Goal: Task Accomplishment & Management: Manage account settings

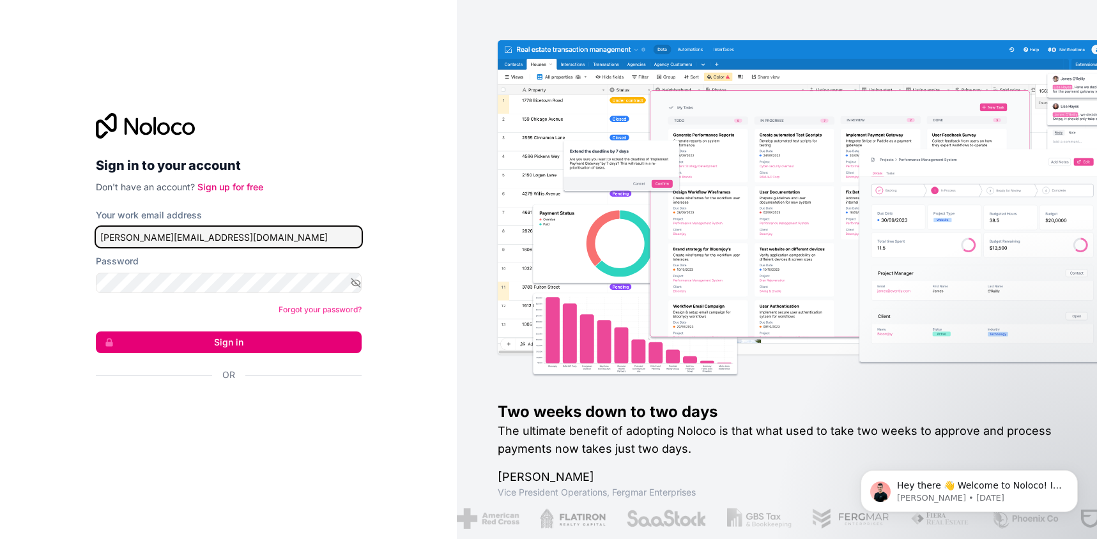
type input "Miranda@txstarcash.com"
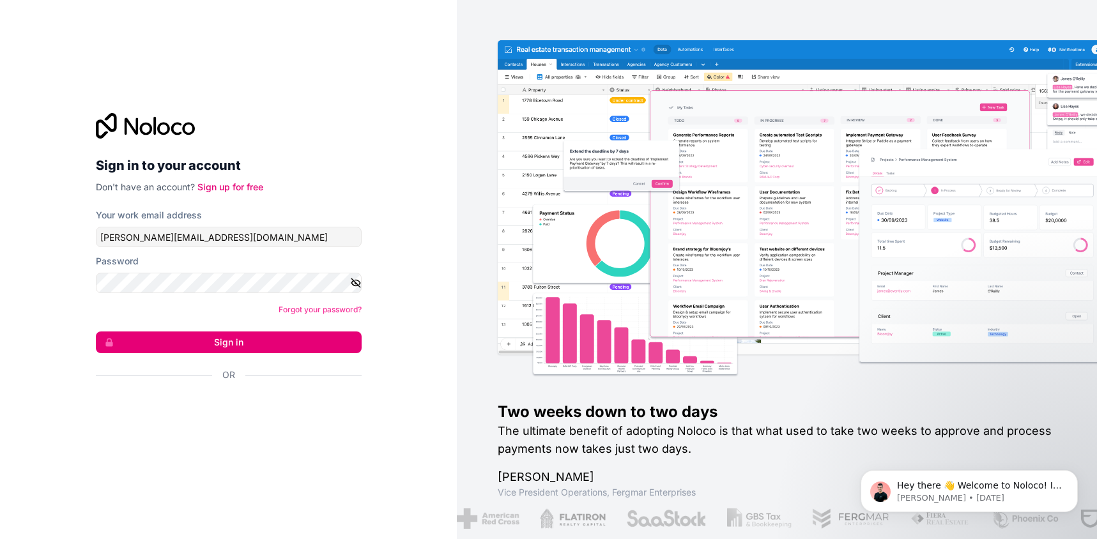
click at [358, 284] on icon "button" at bounding box center [356, 283] width 12 height 12
click at [219, 345] on button "Sign in" at bounding box center [229, 343] width 266 height 22
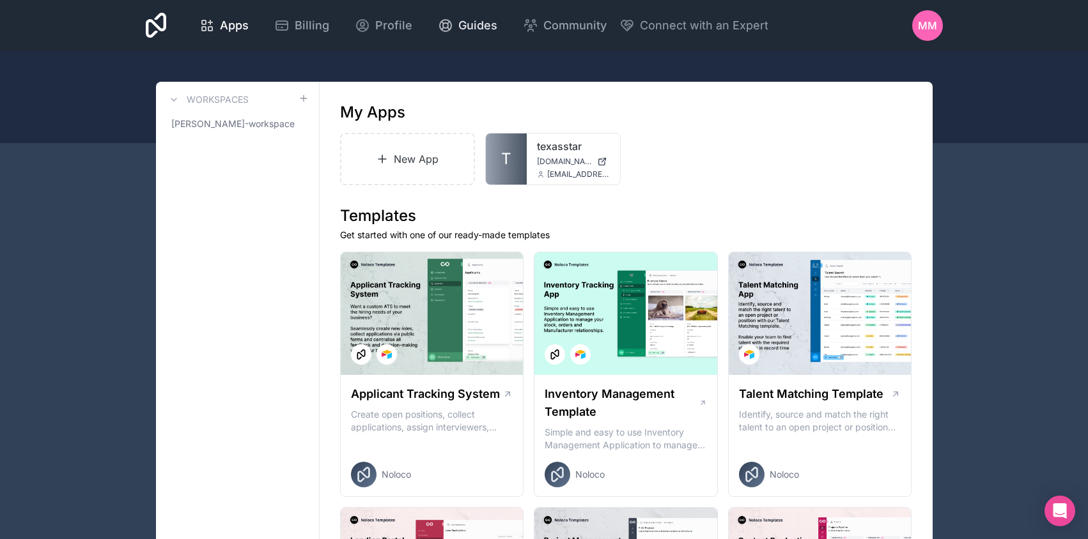
click at [497, 28] on span "Guides" at bounding box center [477, 26] width 39 height 18
click at [557, 150] on link "texasstar" at bounding box center [573, 146] width 73 height 15
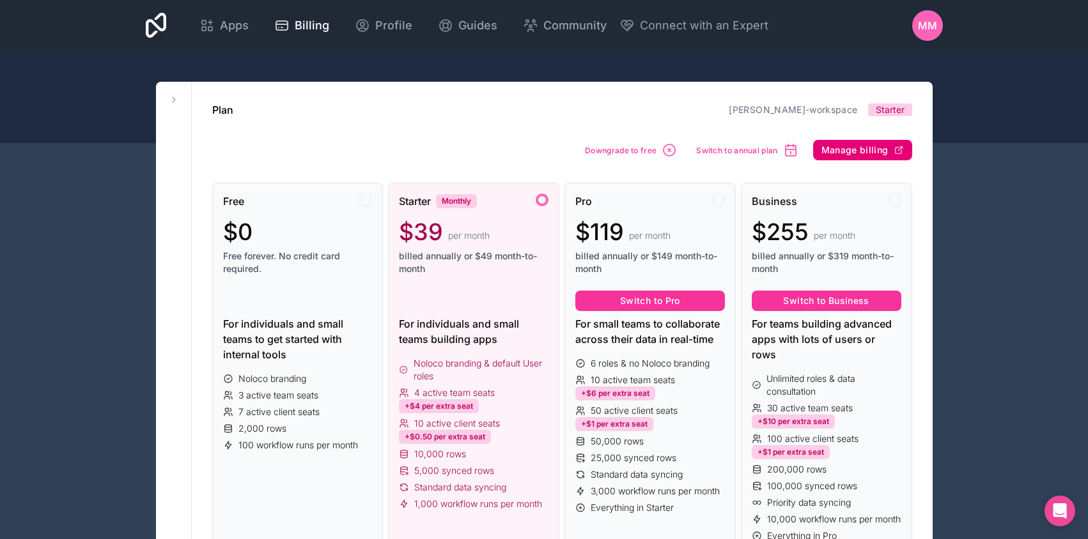
click at [865, 146] on span "Manage billing" at bounding box center [854, 150] width 67 height 12
click at [931, 30] on span "MM" at bounding box center [927, 25] width 19 height 15
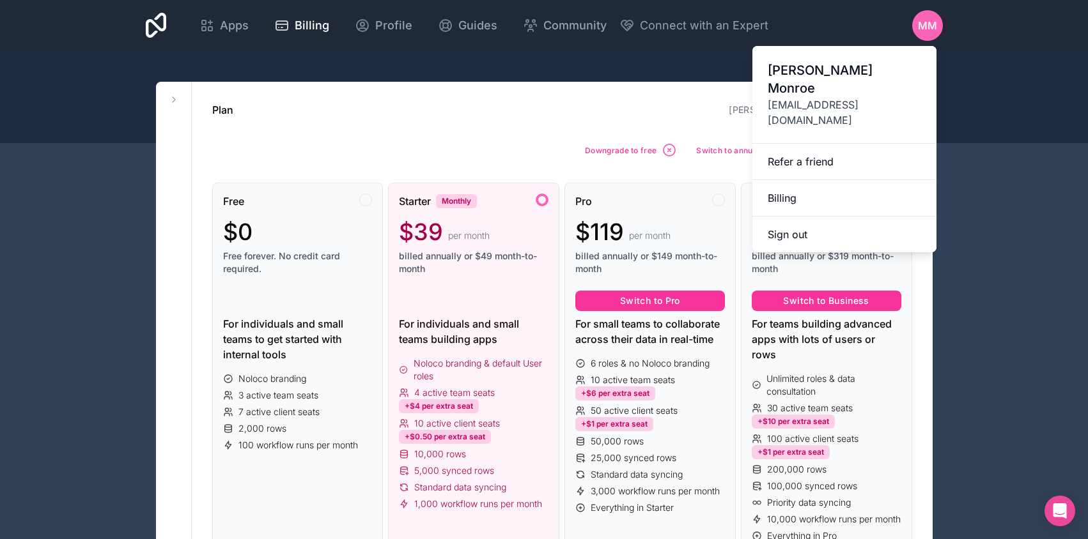
click at [970, 51] on div at bounding box center [544, 97] width 1088 height 92
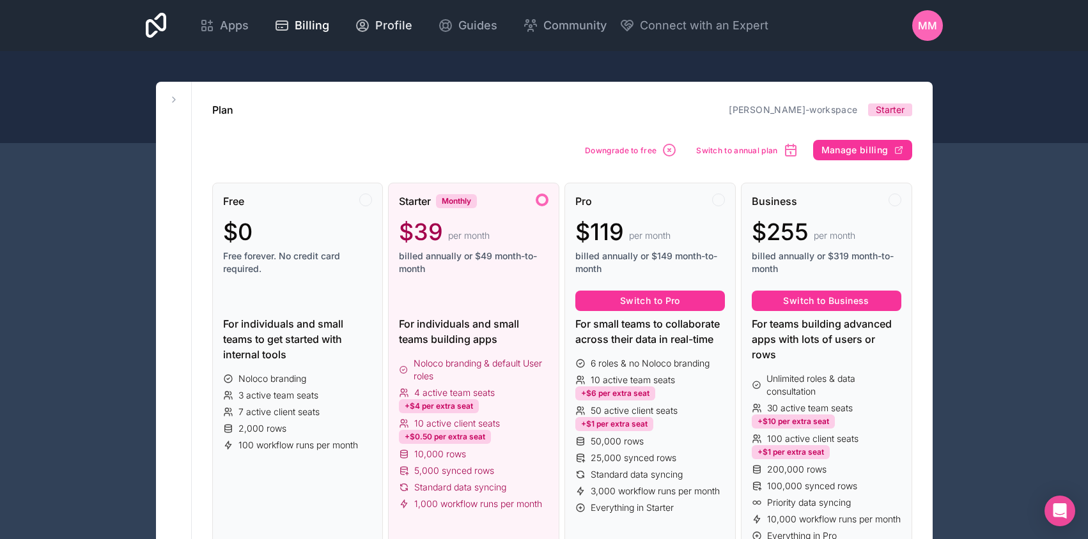
click at [412, 25] on span "Profile" at bounding box center [393, 26] width 37 height 18
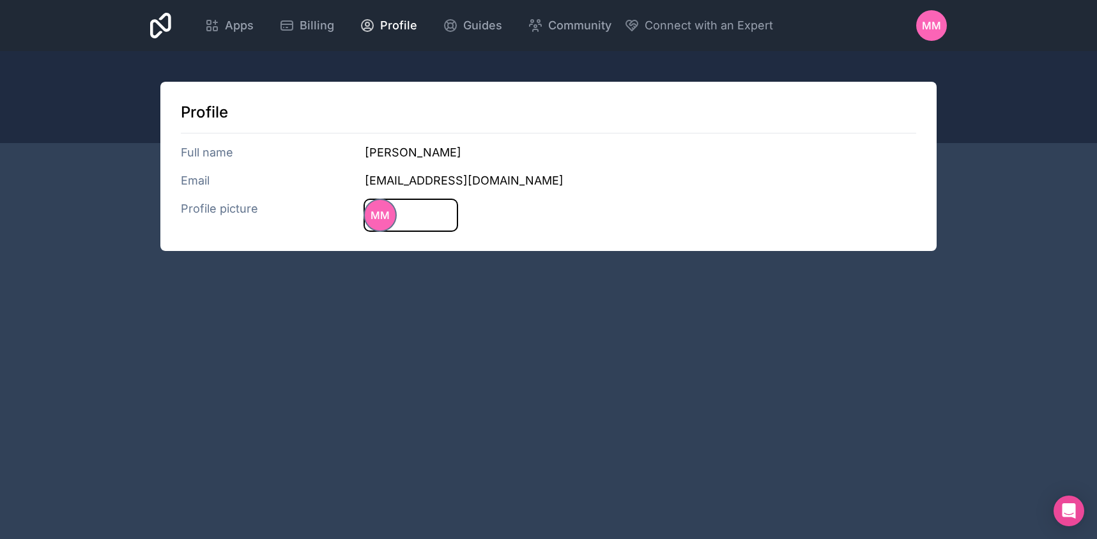
click at [383, 210] on span "MM" at bounding box center [380, 215] width 19 height 15
click at [448, 183] on h3 "miranda@txstarcash.com" at bounding box center [641, 181] width 552 height 18
click at [399, 183] on h3 "miranda@txstarcash.com" at bounding box center [641, 181] width 552 height 18
click at [408, 146] on h3 "Miranda Monroe" at bounding box center [641, 153] width 552 height 18
click at [932, 22] on span "MM" at bounding box center [931, 25] width 19 height 15
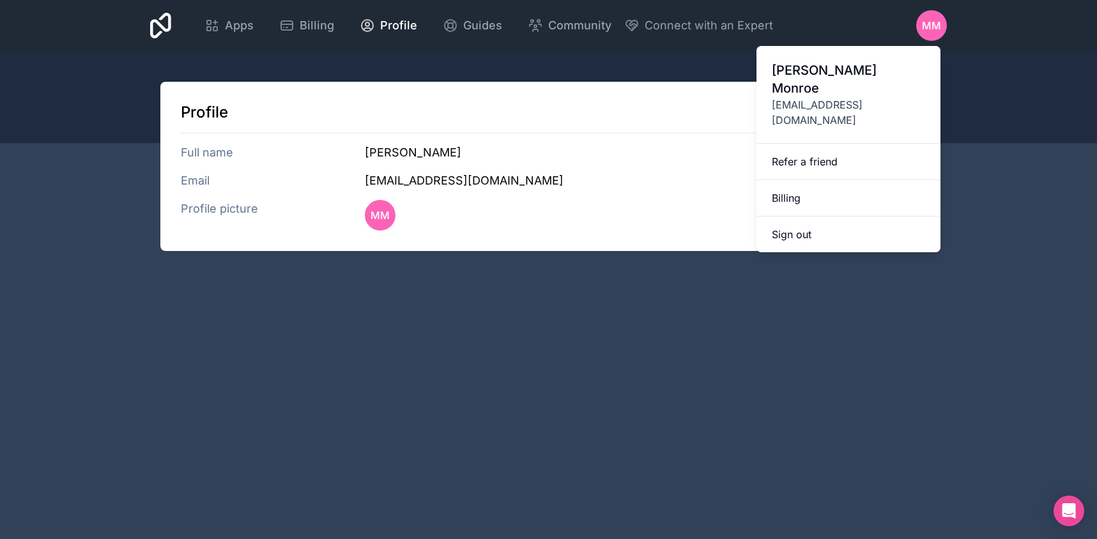
click at [852, 97] on span "miranda@txstarcash.com" at bounding box center [848, 112] width 153 height 31
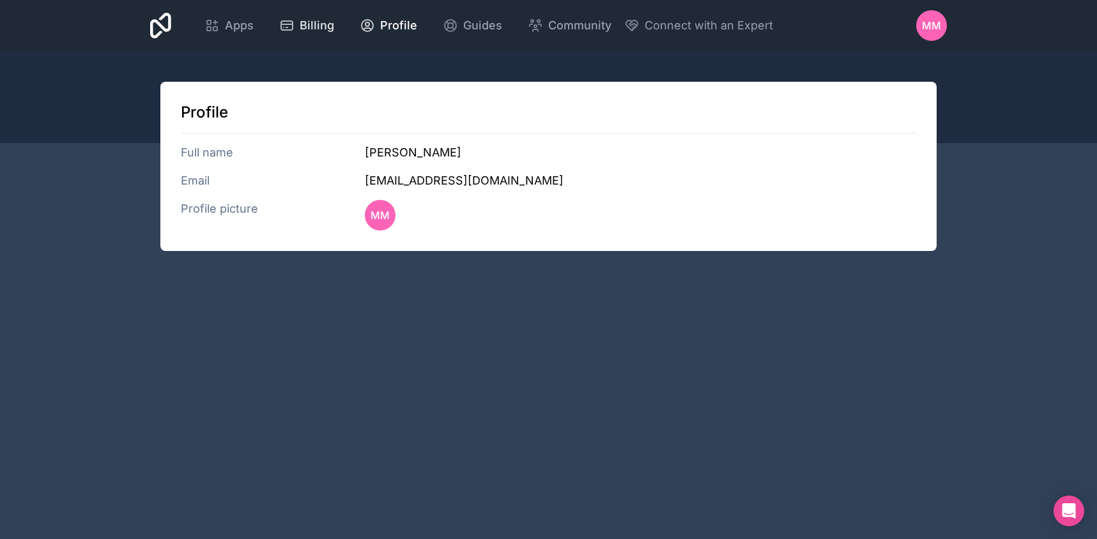
click at [334, 24] on span "Billing" at bounding box center [317, 26] width 35 height 18
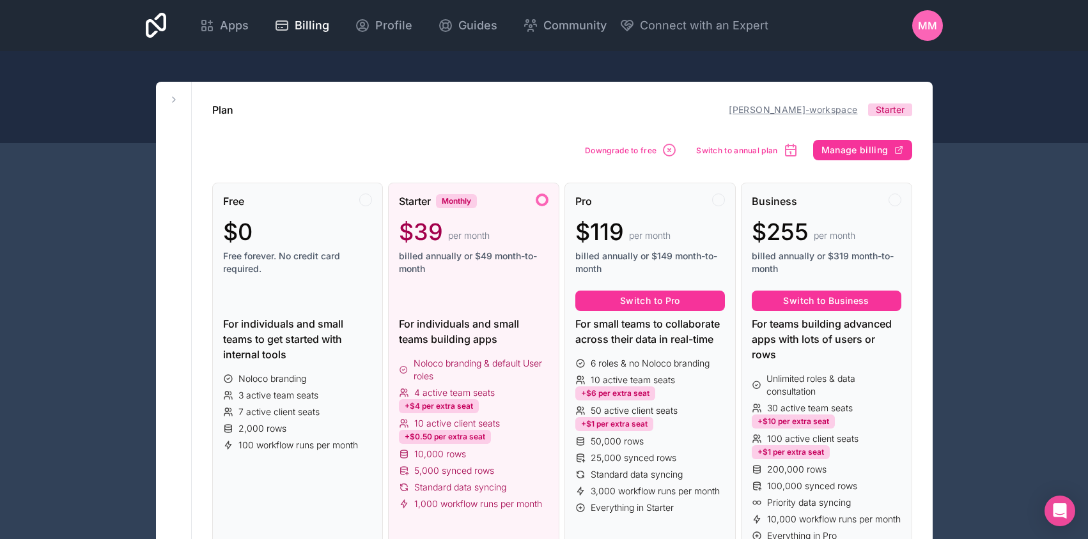
click at [809, 112] on link "[PERSON_NAME]-workspace" at bounding box center [793, 109] width 128 height 11
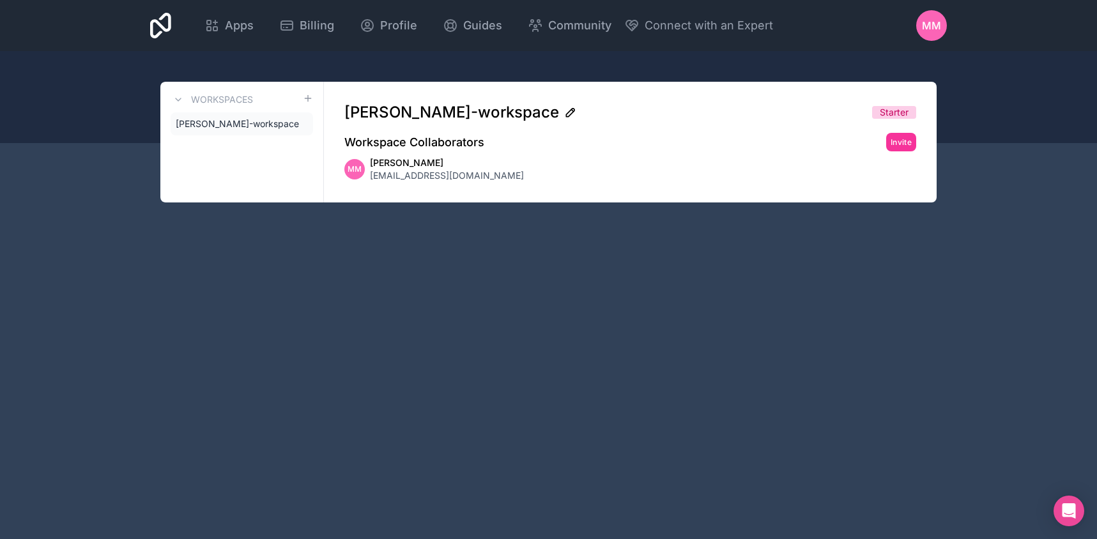
click at [571, 110] on icon at bounding box center [572, 110] width 2 height 2
click at [257, 127] on span "[PERSON_NAME]-workspace" at bounding box center [237, 124] width 123 height 13
click at [0, 0] on icon at bounding box center [0, 0] width 0 height 0
click at [282, 123] on span "[PERSON_NAME]-workspace" at bounding box center [237, 124] width 123 height 13
click at [566, 112] on icon at bounding box center [570, 113] width 8 height 8
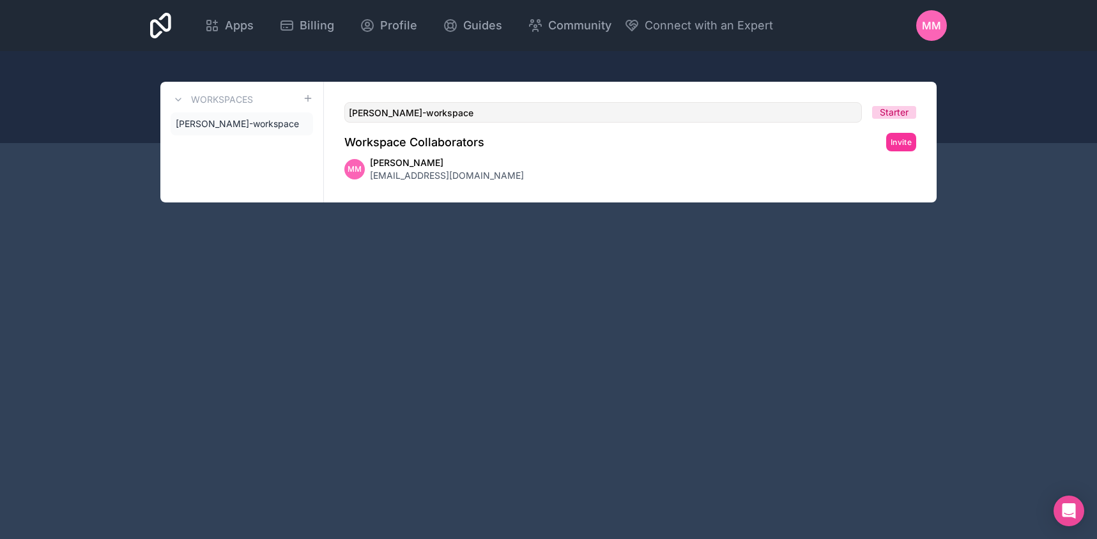
click at [535, 203] on div "Apps Billing Profile Guides Community Connect with an Expert MM Billing Profile…" at bounding box center [548, 269] width 1097 height 539
click at [209, 95] on h3 "Workspaces" at bounding box center [222, 99] width 62 height 13
click at [183, 101] on button at bounding box center [178, 99] width 15 height 15
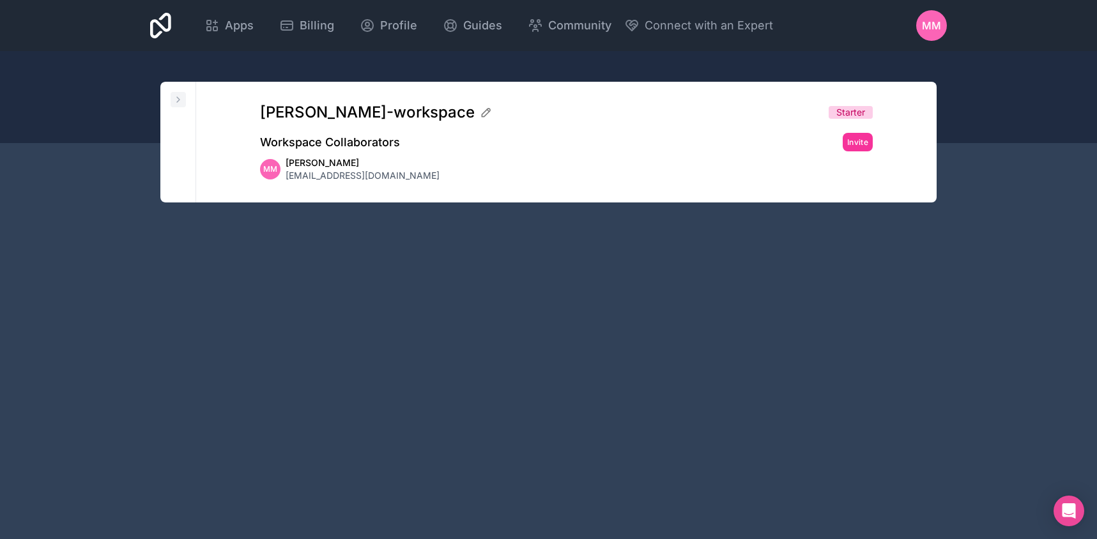
click at [178, 98] on icon at bounding box center [178, 99] width 3 height 5
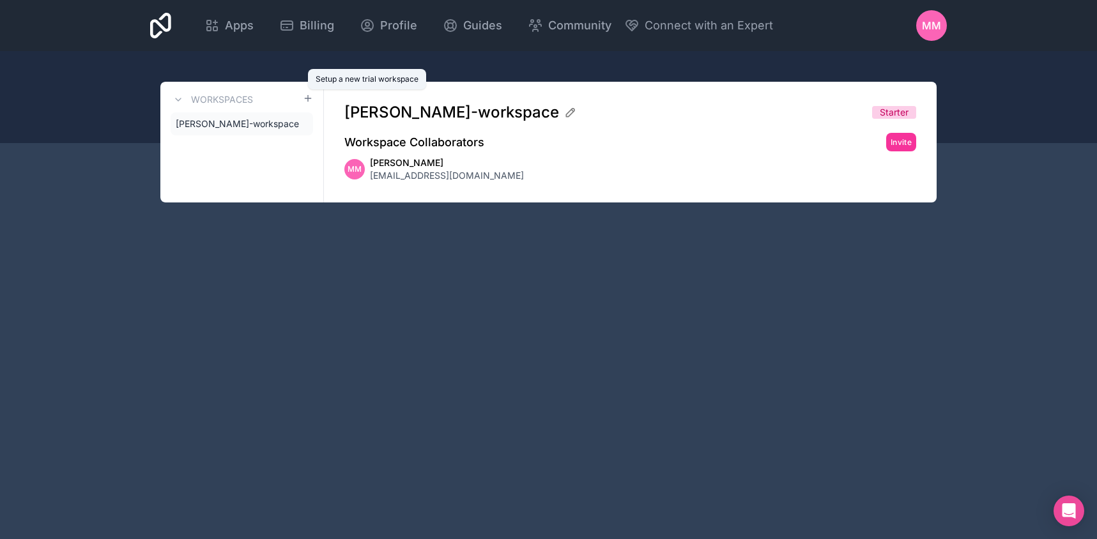
click at [309, 96] on icon at bounding box center [308, 98] width 10 height 10
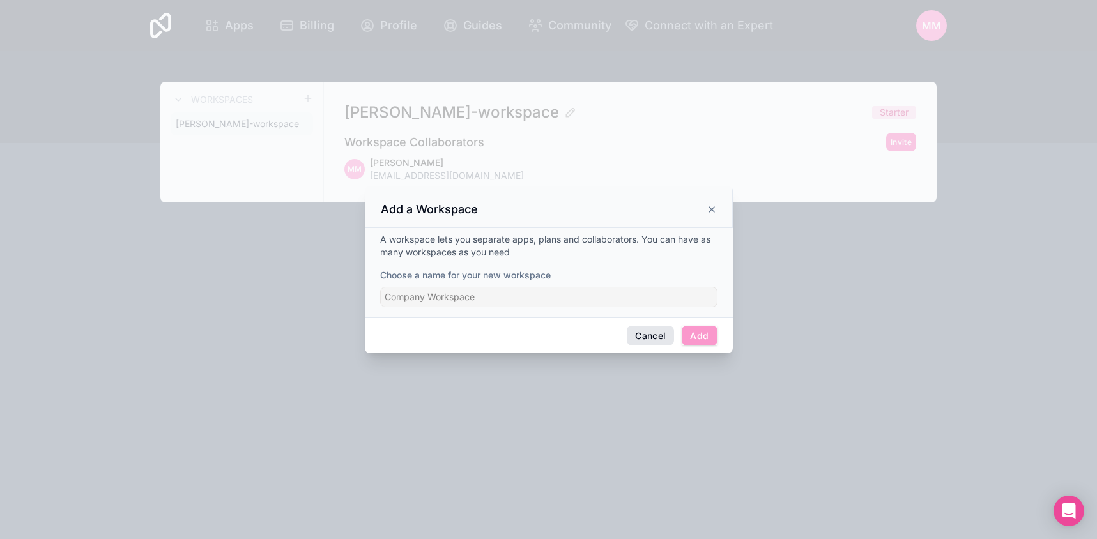
click at [653, 337] on button "Cancel" at bounding box center [650, 336] width 47 height 20
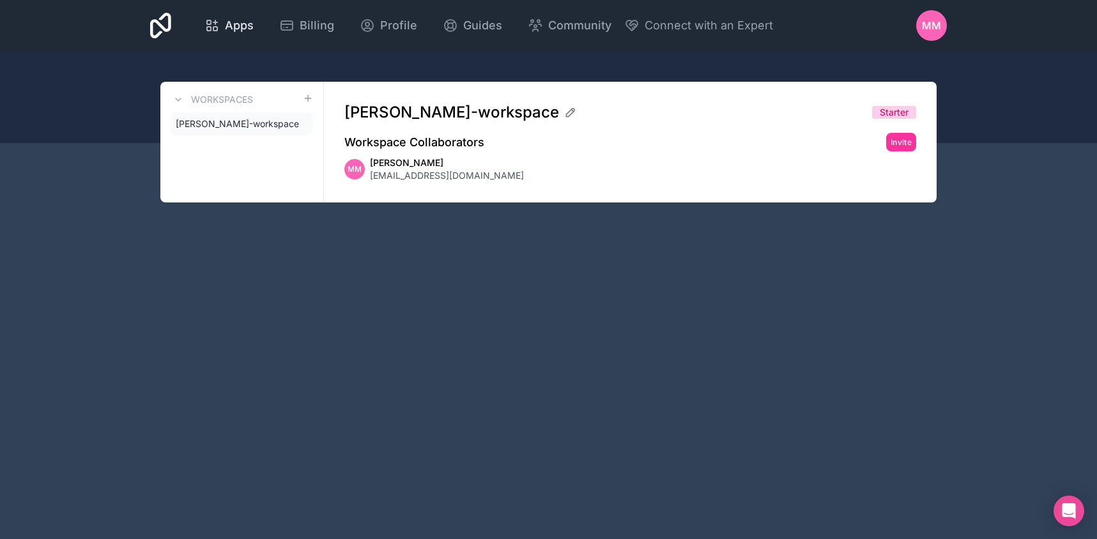
click at [254, 31] on span "Apps" at bounding box center [239, 26] width 29 height 18
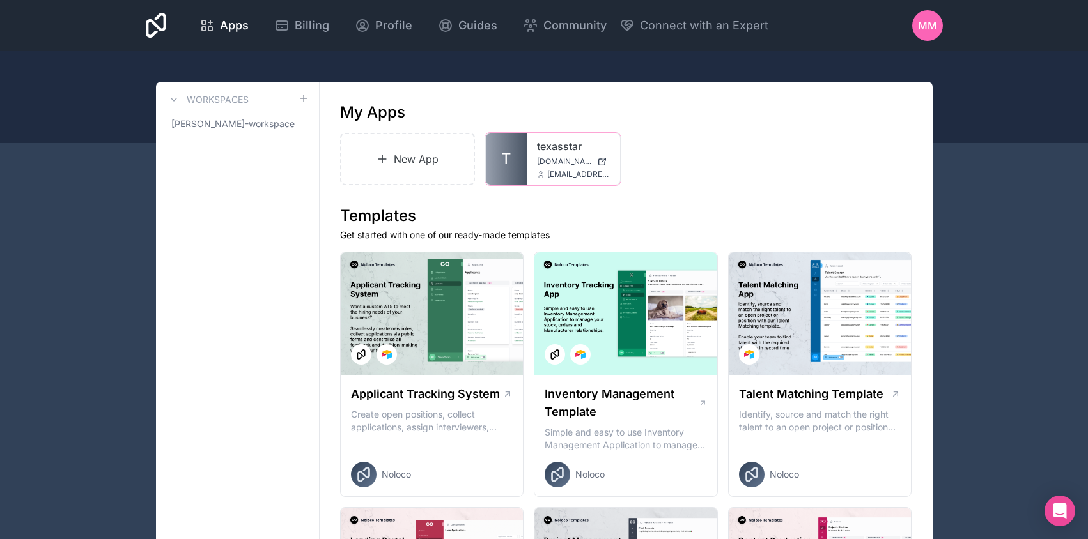
click at [0, 0] on icon at bounding box center [0, 0] width 0 height 0
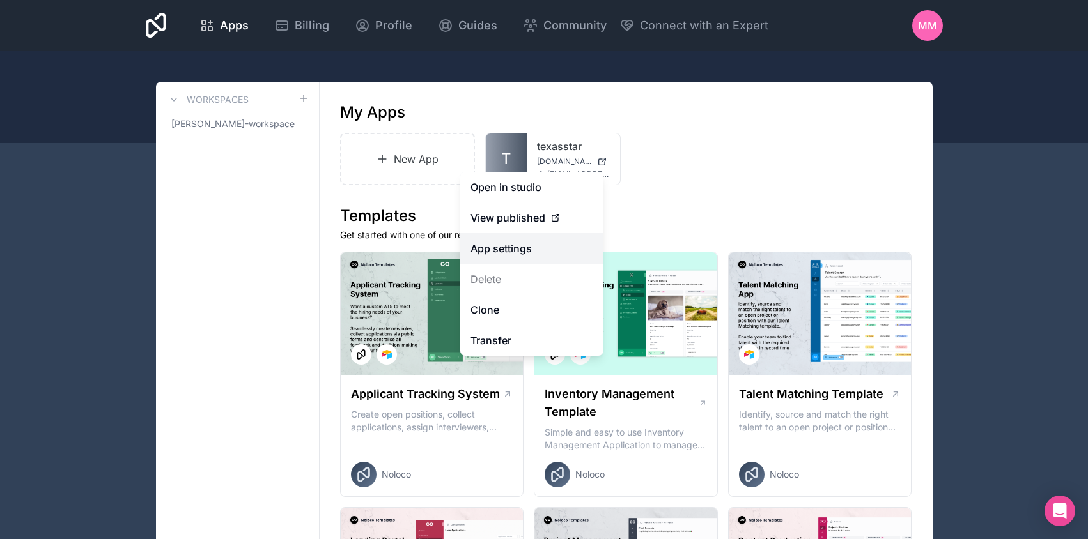
click at [520, 249] on link "App settings" at bounding box center [531, 248] width 143 height 31
